Goal: Information Seeking & Learning: Learn about a topic

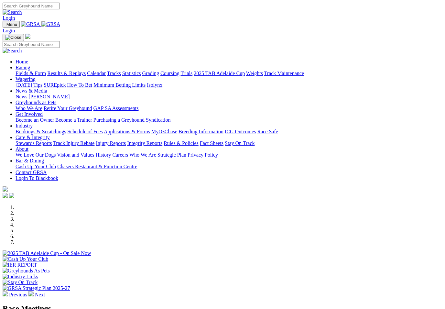
click at [30, 65] on link "Racing" at bounding box center [23, 67] width 15 height 5
click at [80, 71] on link "Results & Replays" at bounding box center [66, 73] width 38 height 5
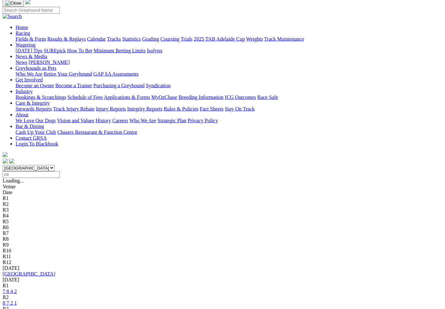
scroll to position [62, 0]
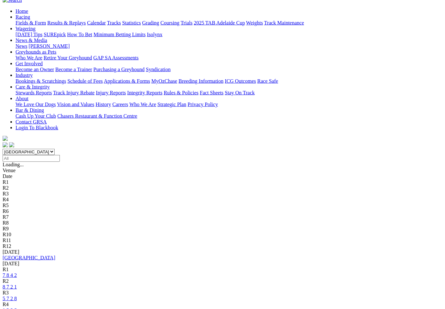
click at [17, 272] on link "7 8 4 2" at bounding box center [10, 274] width 14 height 5
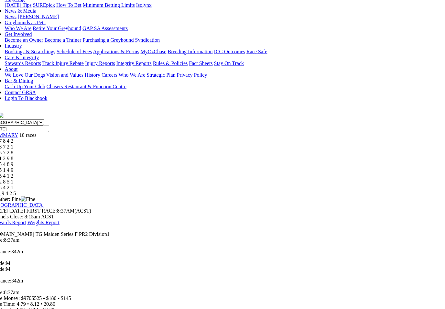
scroll to position [95, 11]
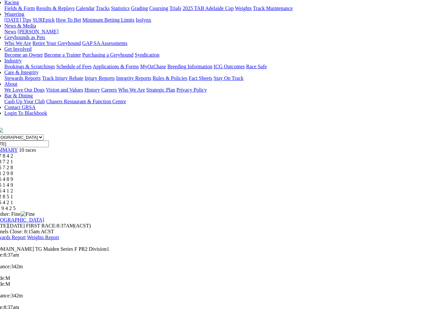
scroll to position [76, 11]
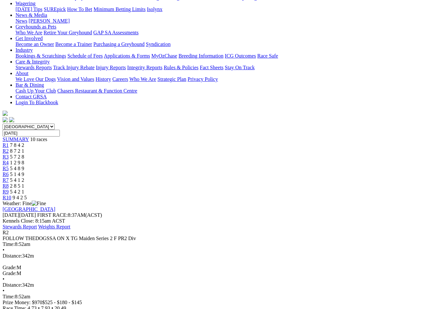
scroll to position [85, 0]
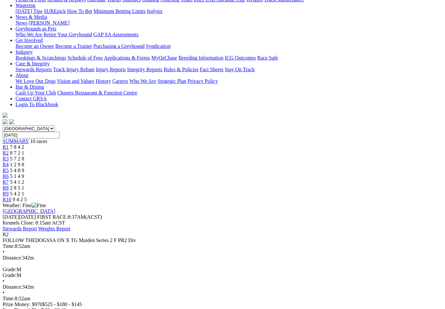
click at [9, 156] on span "R3" at bounding box center [6, 158] width 6 height 5
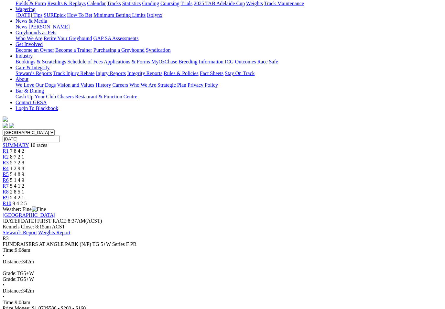
scroll to position [81, 0]
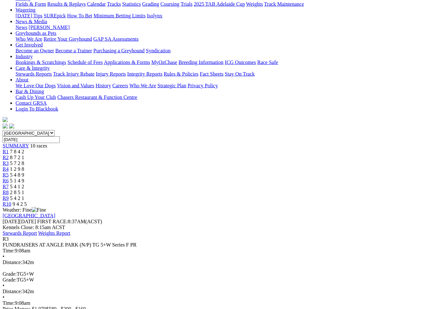
click at [9, 166] on span "R4" at bounding box center [6, 168] width 6 height 5
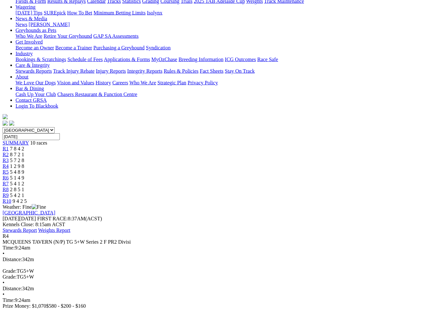
scroll to position [84, 0]
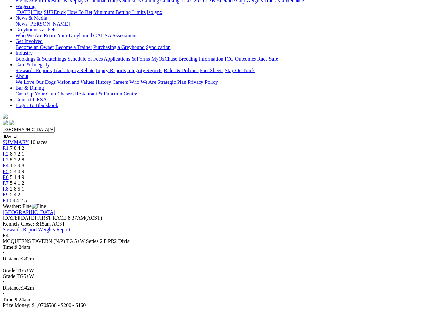
click at [9, 169] on link "R5" at bounding box center [6, 171] width 6 height 5
click at [9, 174] on span "R6" at bounding box center [6, 176] width 6 height 5
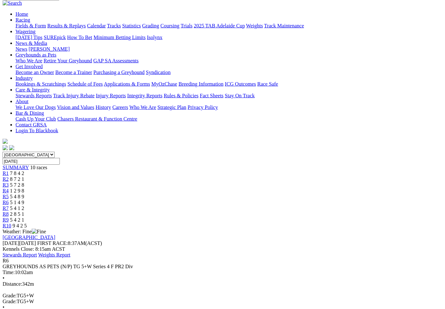
scroll to position [62, 0]
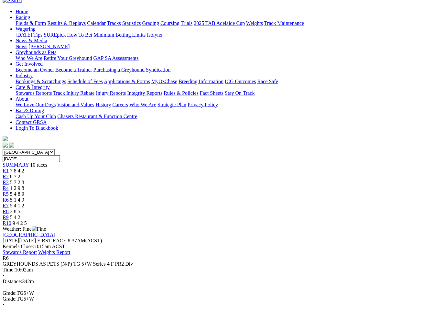
click at [9, 203] on link "R7" at bounding box center [6, 205] width 6 height 5
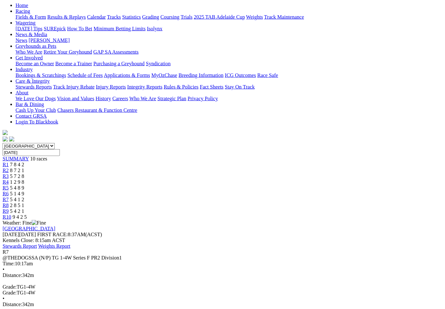
scroll to position [68, 0]
click at [9, 202] on link "R8" at bounding box center [6, 204] width 6 height 5
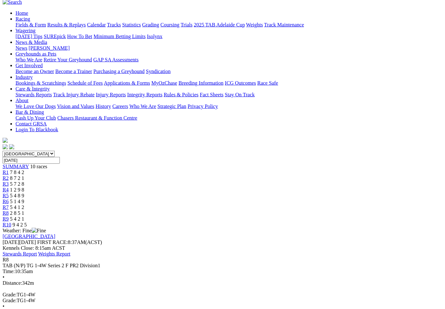
scroll to position [61, 0]
click at [24, 215] on span "5 4 2 1" at bounding box center [17, 217] width 14 height 5
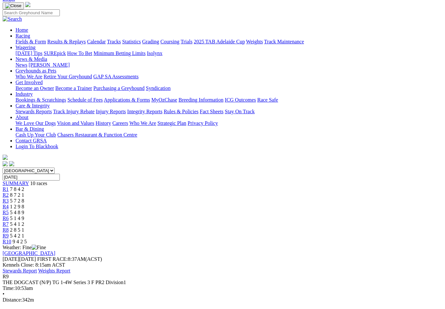
scroll to position [43, 0]
click at [11, 239] on link "R10" at bounding box center [7, 241] width 9 height 5
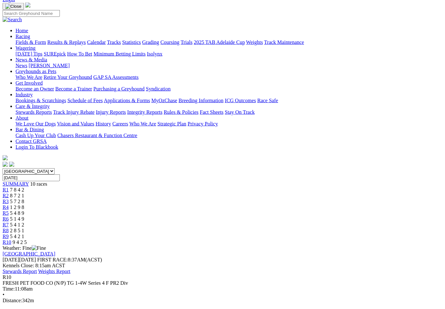
scroll to position [48, 0]
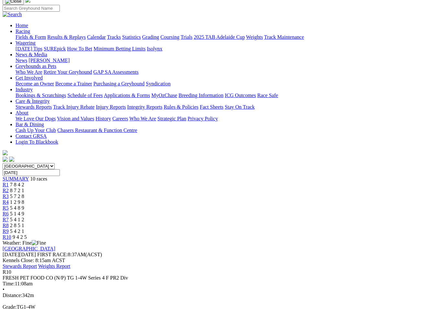
click at [9, 182] on span "R1" at bounding box center [6, 184] width 6 height 5
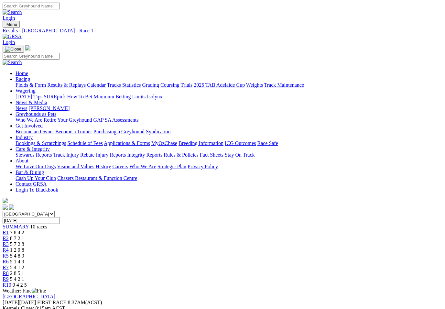
click at [9, 235] on link "R2" at bounding box center [6, 237] width 6 height 5
click at [30, 76] on link "Racing" at bounding box center [23, 78] width 15 height 5
click at [25, 82] on link "Fields & Form" at bounding box center [31, 84] width 30 height 5
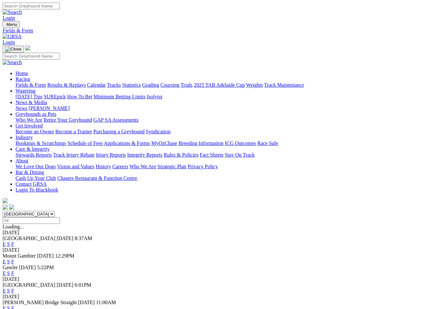
click at [14, 270] on link "F" at bounding box center [12, 272] width 3 height 5
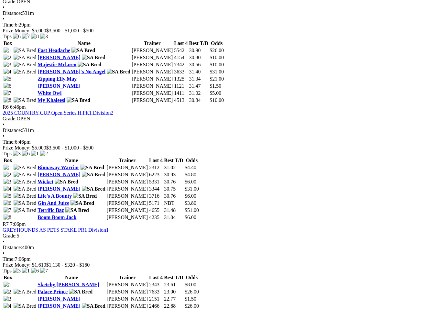
scroll to position [776, 0]
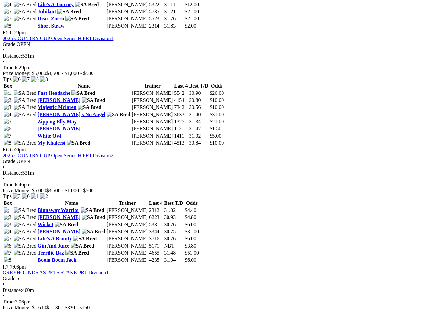
scroll to position [724, 0]
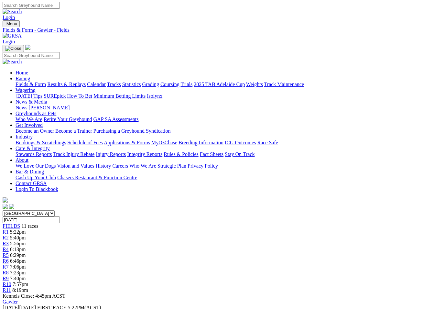
scroll to position [0, 0]
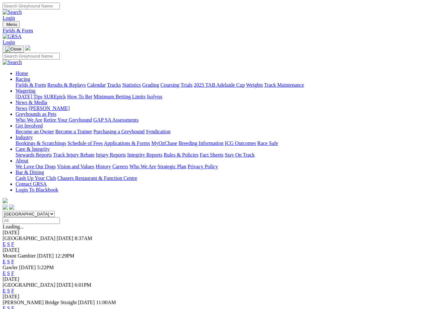
click at [14, 288] on link "F" at bounding box center [12, 290] width 3 height 5
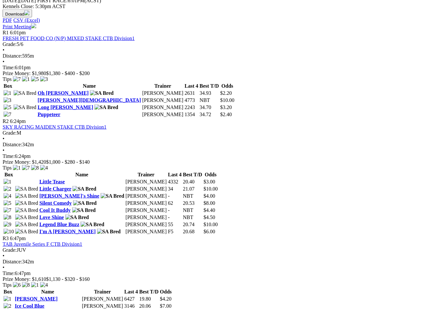
scroll to position [314, 0]
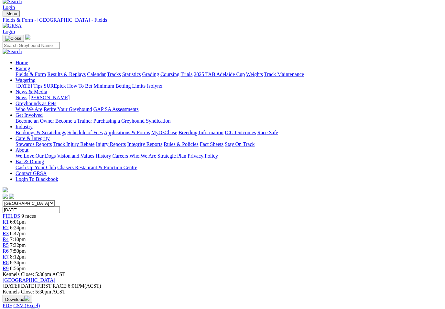
scroll to position [0, 0]
